Goal: Check status

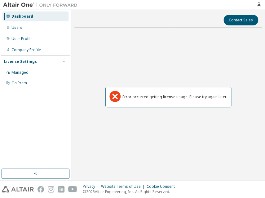
drag, startPoint x: 121, startPoint y: 152, endPoint x: 76, endPoint y: 112, distance: 60.4
click at [121, 152] on div "Error occurred getting license usage. Please try again later." at bounding box center [167, 97] width 187 height 129
click at [17, 70] on div "Managed" at bounding box center [19, 72] width 17 height 5
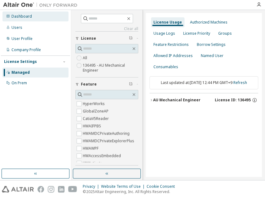
click at [29, 14] on div "Dashboard" at bounding box center [21, 16] width 20 height 5
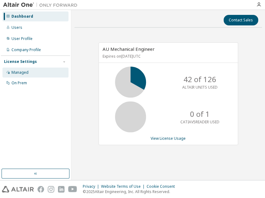
click at [11, 73] on div "Managed" at bounding box center [19, 72] width 17 height 5
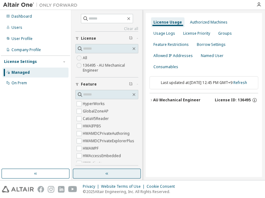
click at [108, 174] on icon "button" at bounding box center [106, 173] width 5 height 5
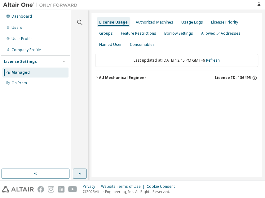
click at [147, 79] on div "AU Mechanical Engineer License ID: 136495" at bounding box center [178, 78] width 159 height 6
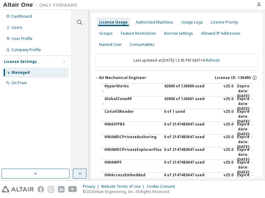
click at [165, 88] on div "42000 of 126000 used" at bounding box center [192, 91] width 56 height 15
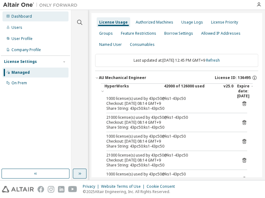
click at [31, 16] on div "Dashboard" at bounding box center [35, 16] width 66 height 10
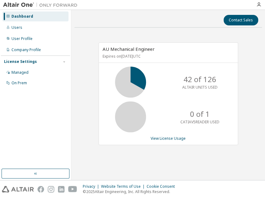
click at [133, 165] on div "Contact Sales AU Mechanical Engineer Expires on [DATE] UTC 42 of 126 ALTAIR UNI…" at bounding box center [167, 95] width 187 height 164
click at [20, 72] on div "Managed" at bounding box center [19, 72] width 17 height 5
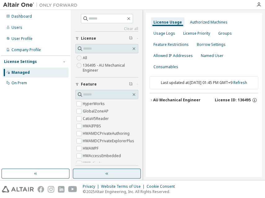
click at [115, 175] on button "button" at bounding box center [107, 174] width 68 height 10
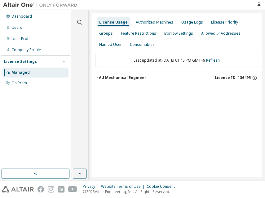
click at [130, 78] on div "AU Mechanical Engineer" at bounding box center [122, 77] width 47 height 5
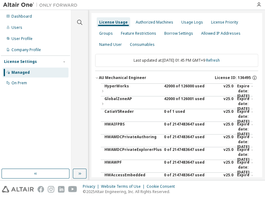
click at [174, 85] on div "42000 of 126000 used" at bounding box center [192, 91] width 56 height 15
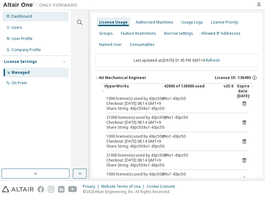
click at [31, 15] on div "Dashboard" at bounding box center [35, 16] width 66 height 10
